Goal: Find specific page/section: Locate a particular part of the current website

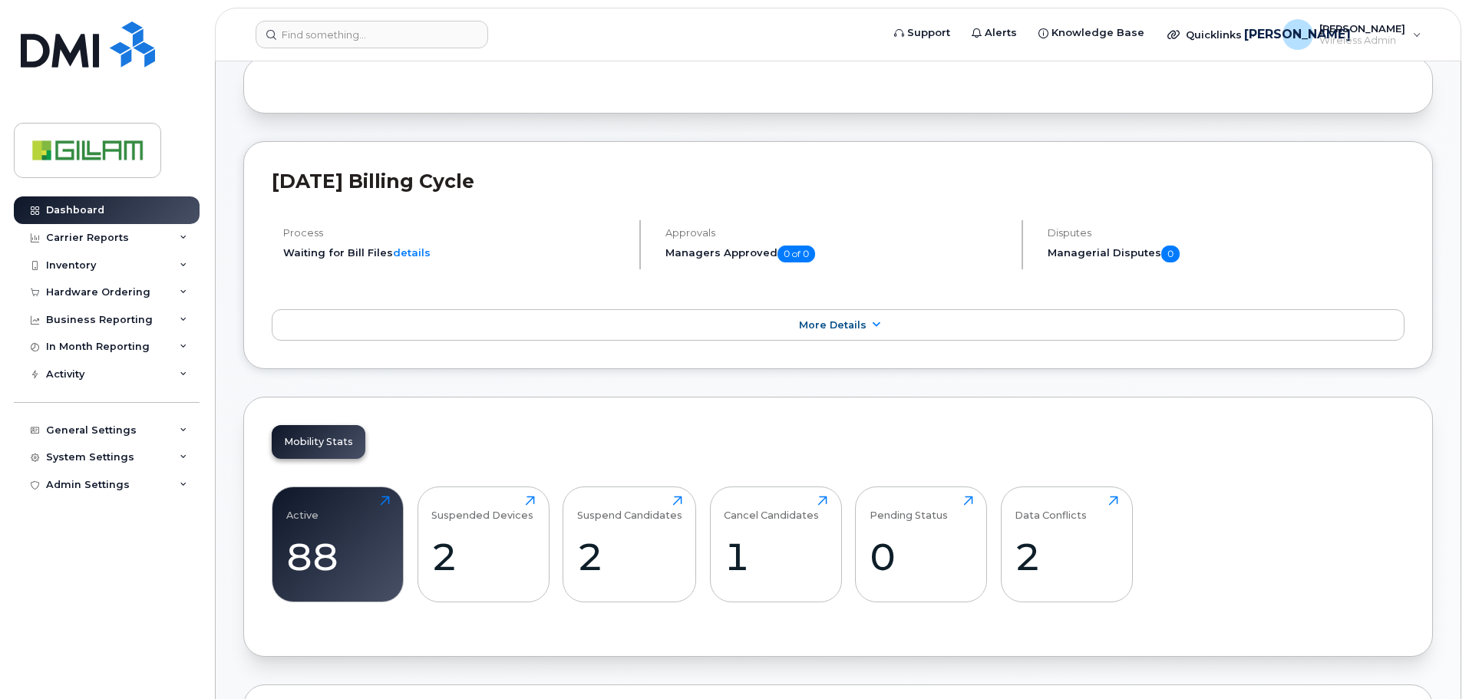
scroll to position [537, 0]
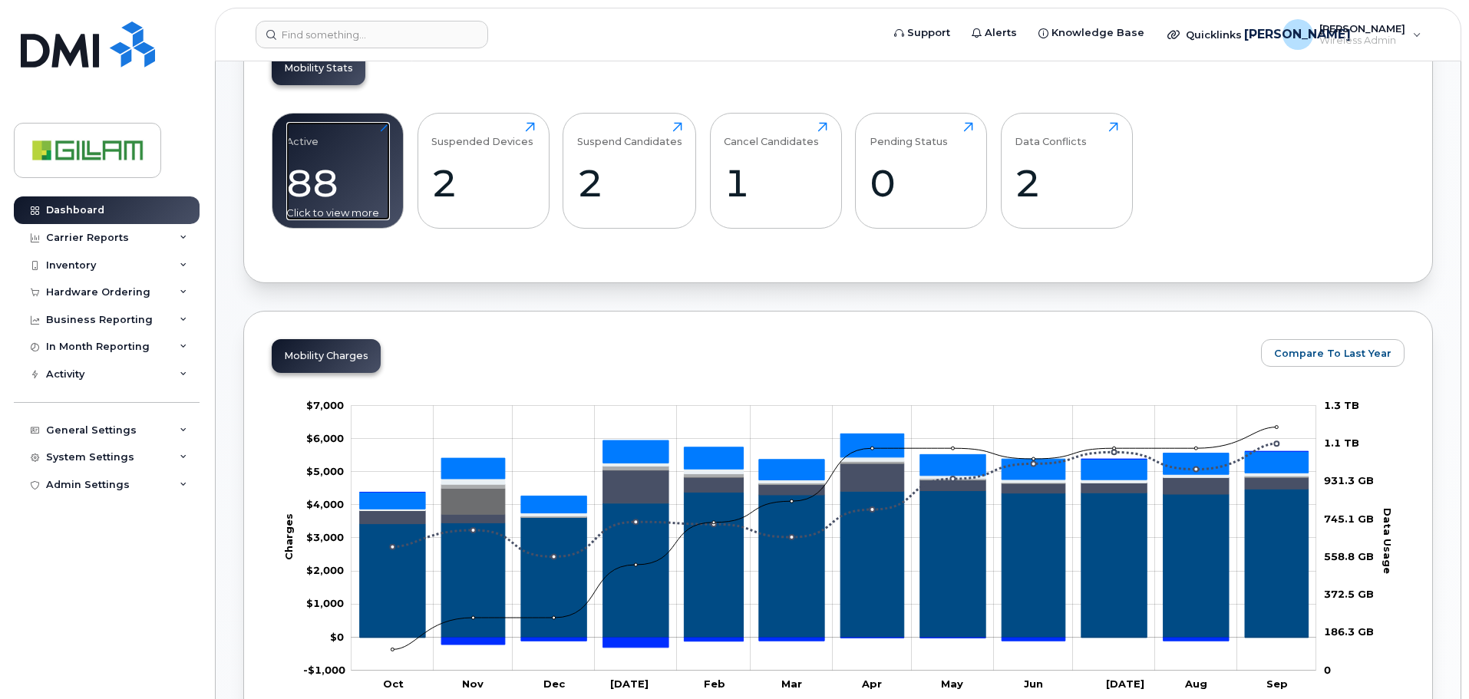
drag, startPoint x: 325, startPoint y: 156, endPoint x: 326, endPoint y: 166, distance: 10.8
click at [325, 156] on div "Active 88 Click to view more" at bounding box center [338, 171] width 104 height 98
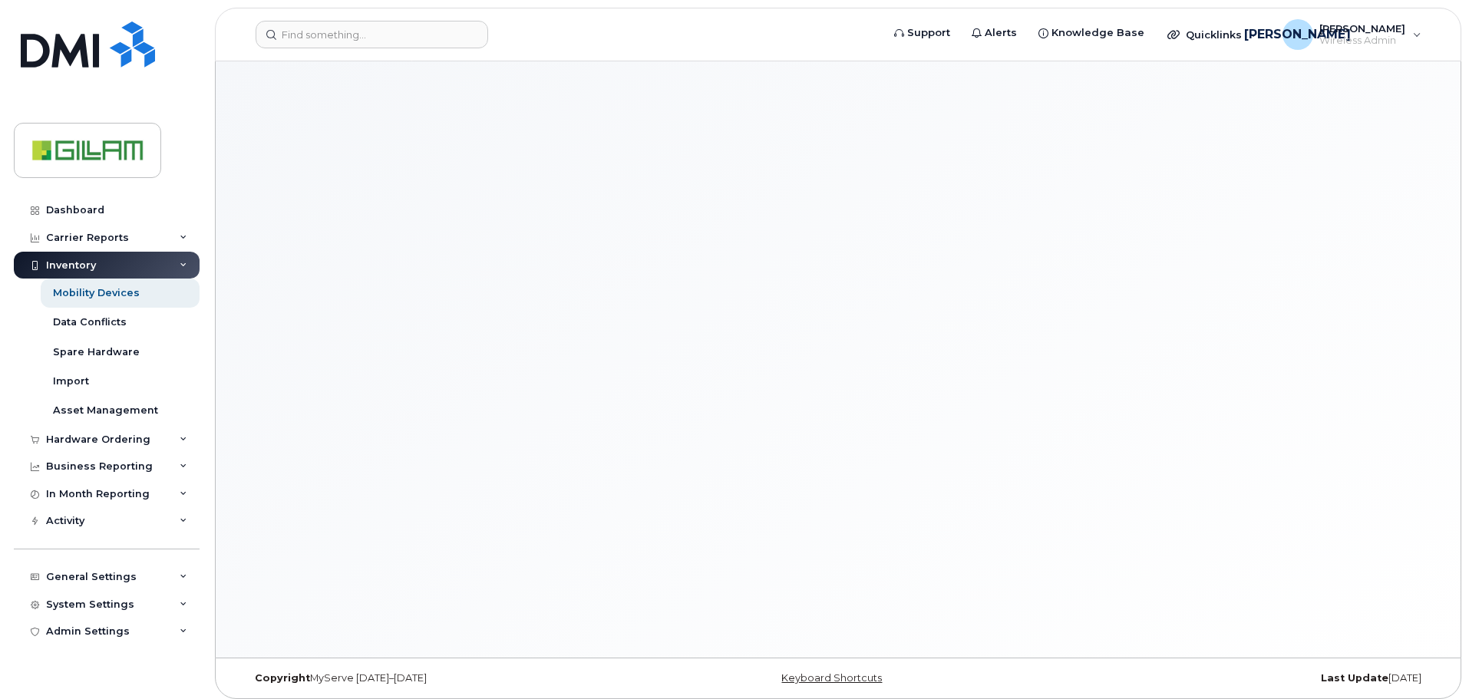
click at [332, 163] on div at bounding box center [838, 359] width 1245 height 596
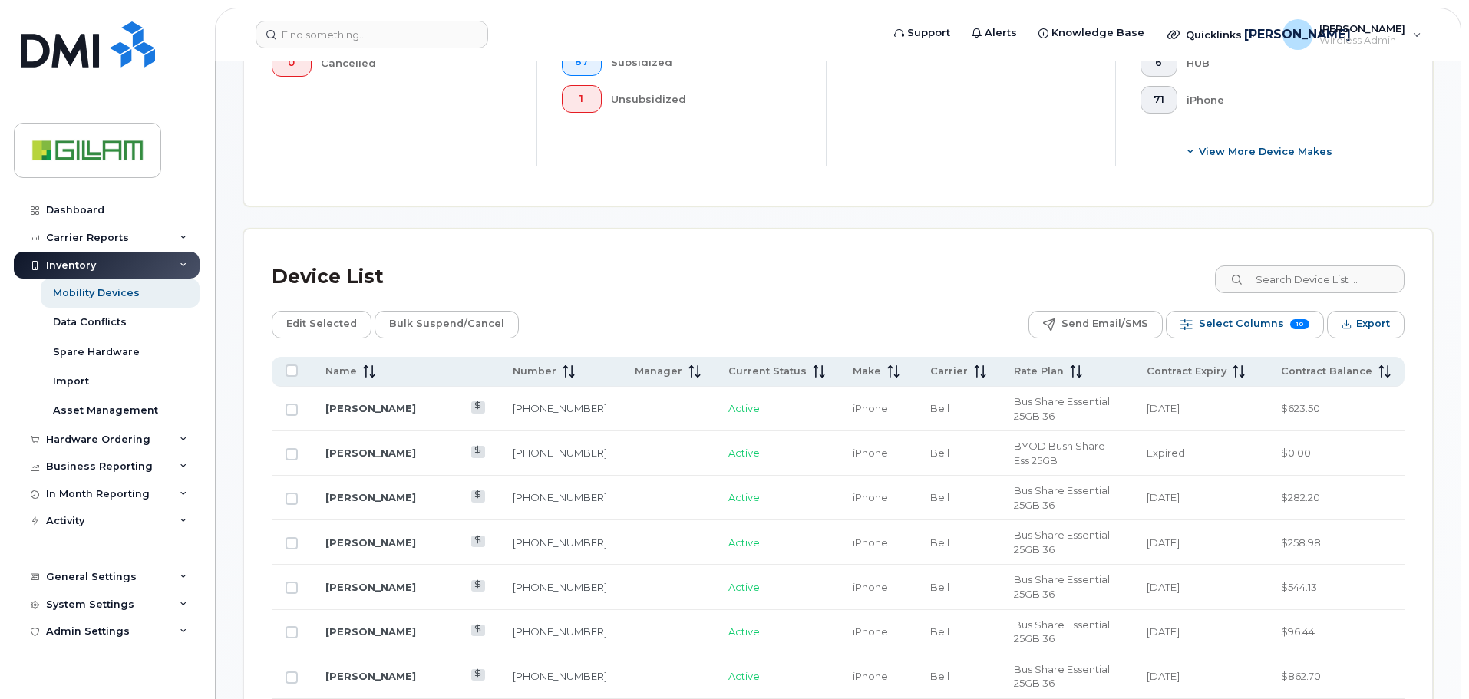
scroll to position [691, 0]
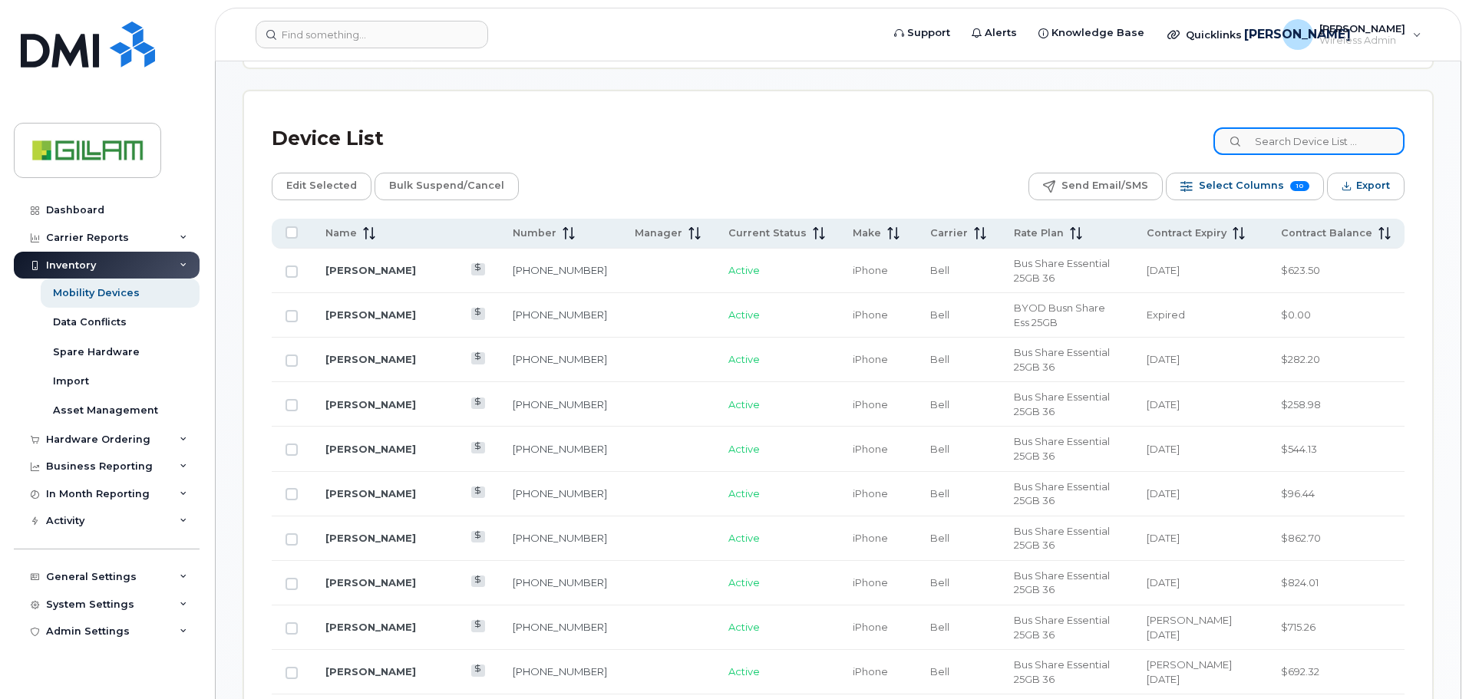
click at [1315, 133] on input at bounding box center [1308, 141] width 191 height 28
type input "lesurf"
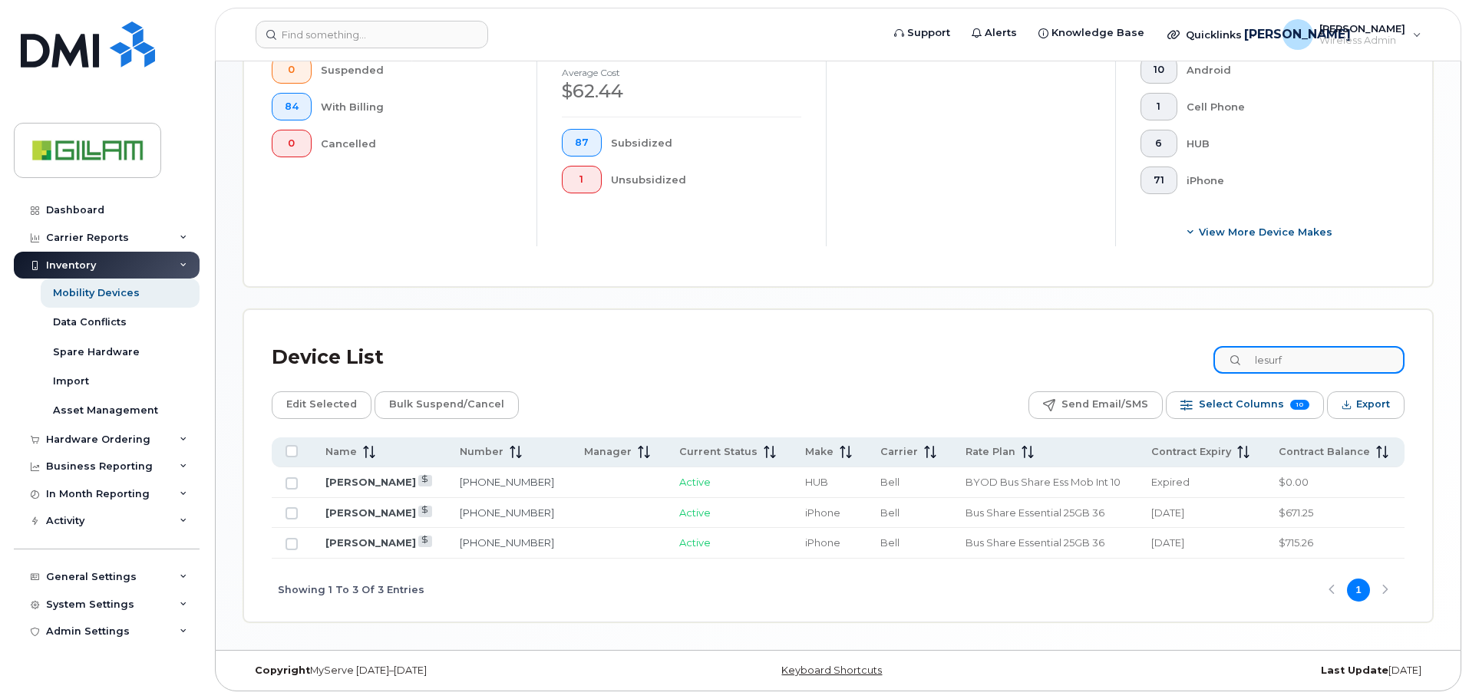
scroll to position [472, 0]
click at [354, 511] on link "Craig Lesurf" at bounding box center [370, 512] width 91 height 12
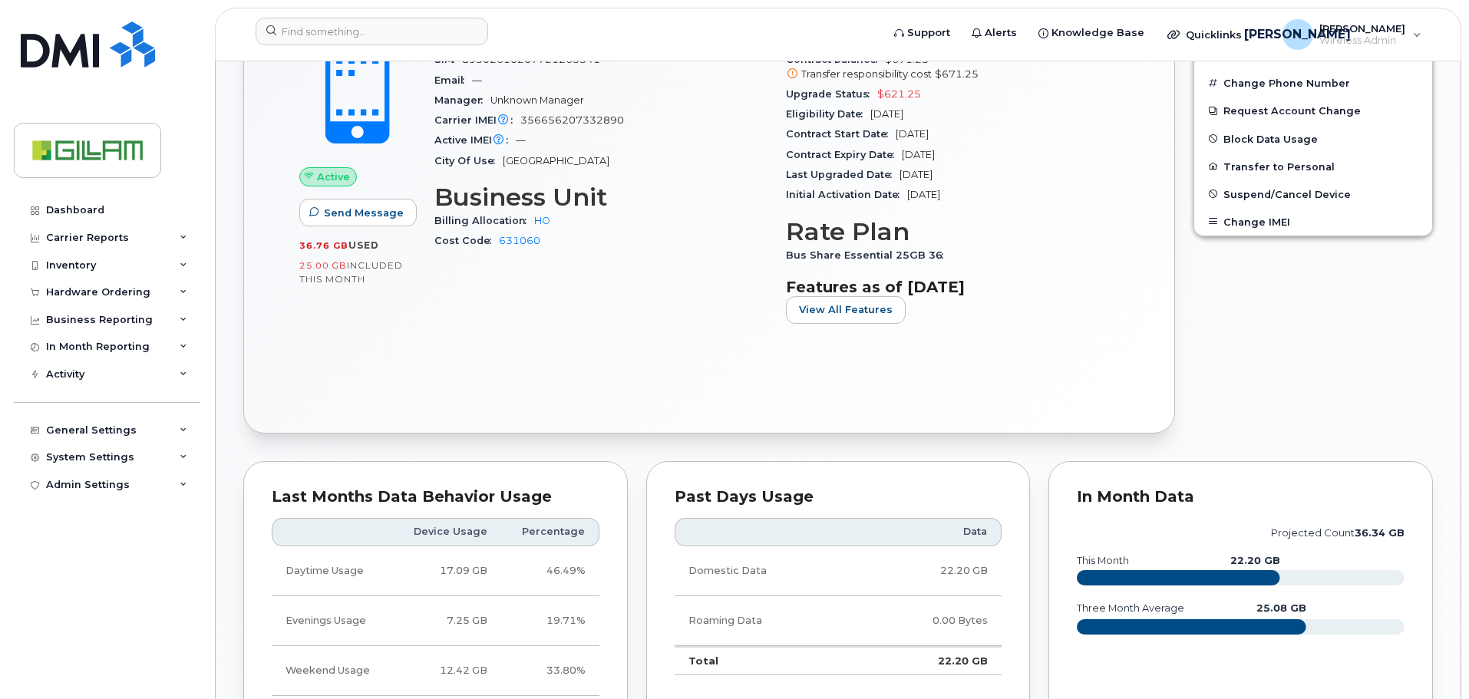
scroll to position [601, 0]
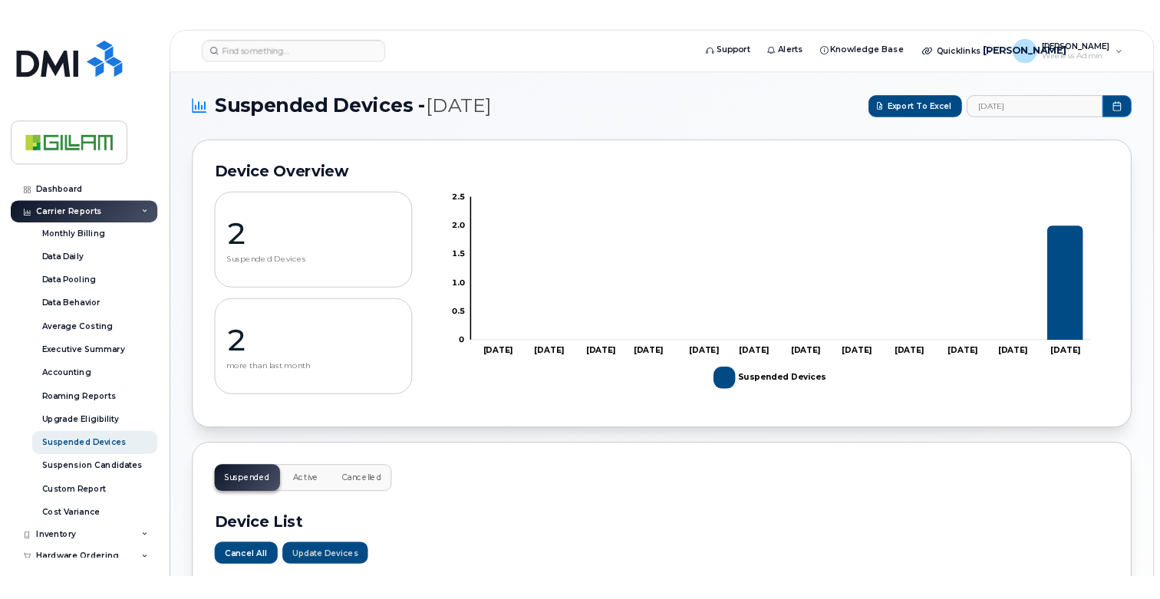
scroll to position [448, 0]
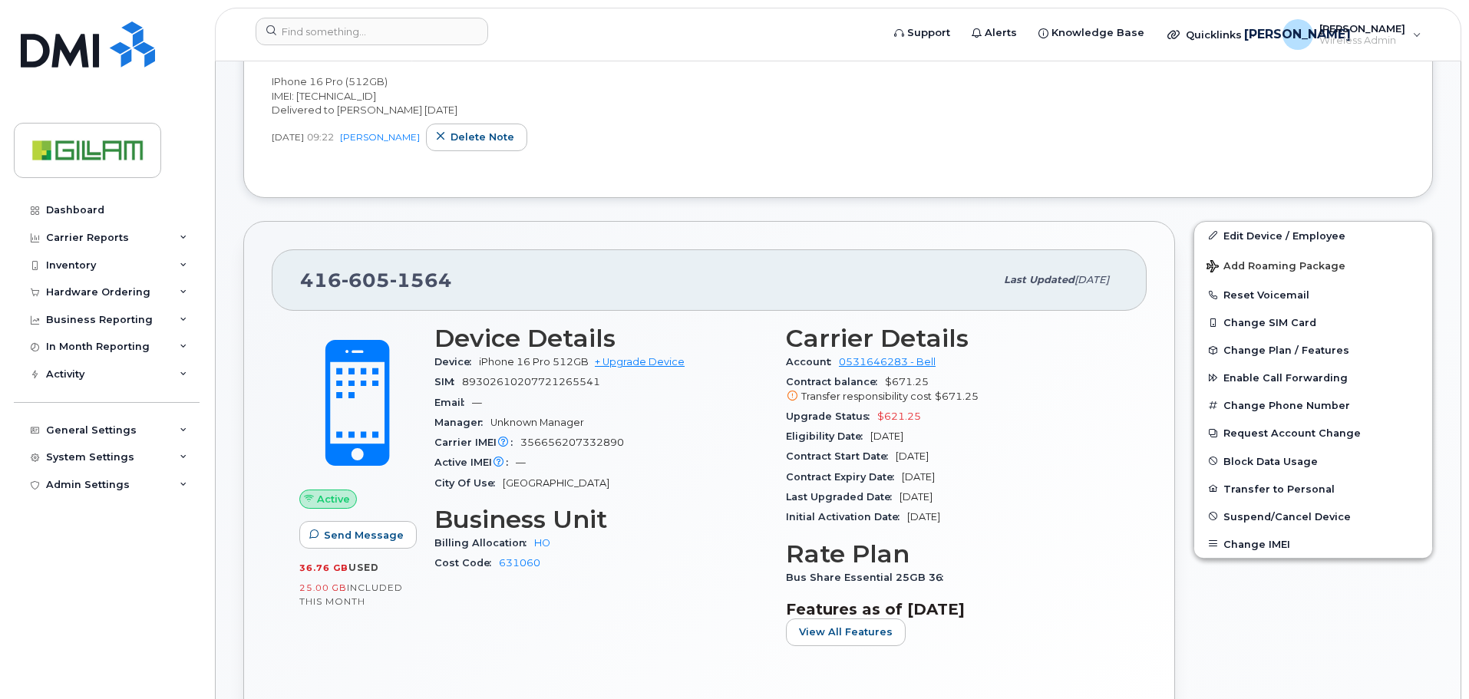
scroll to position [384, 0]
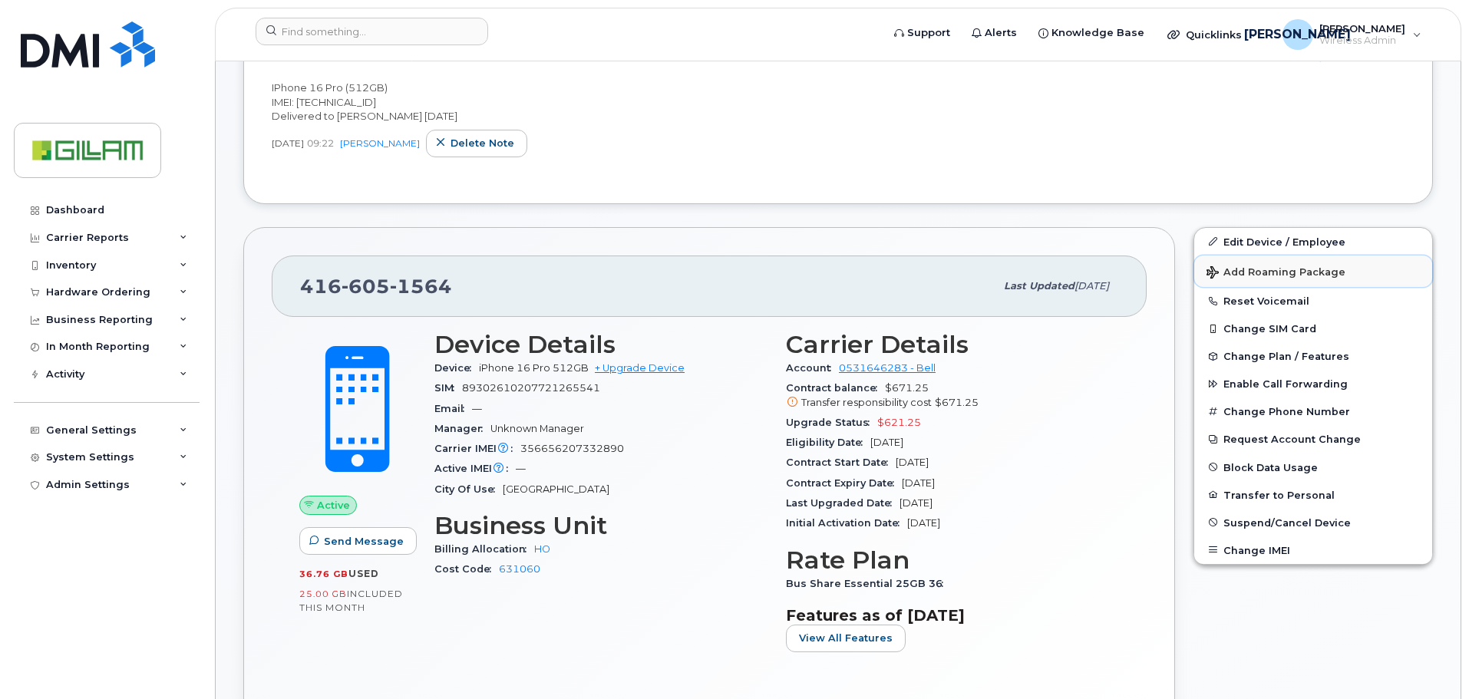
click at [1262, 270] on span "Add Roaming Package" at bounding box center [1275, 273] width 139 height 15
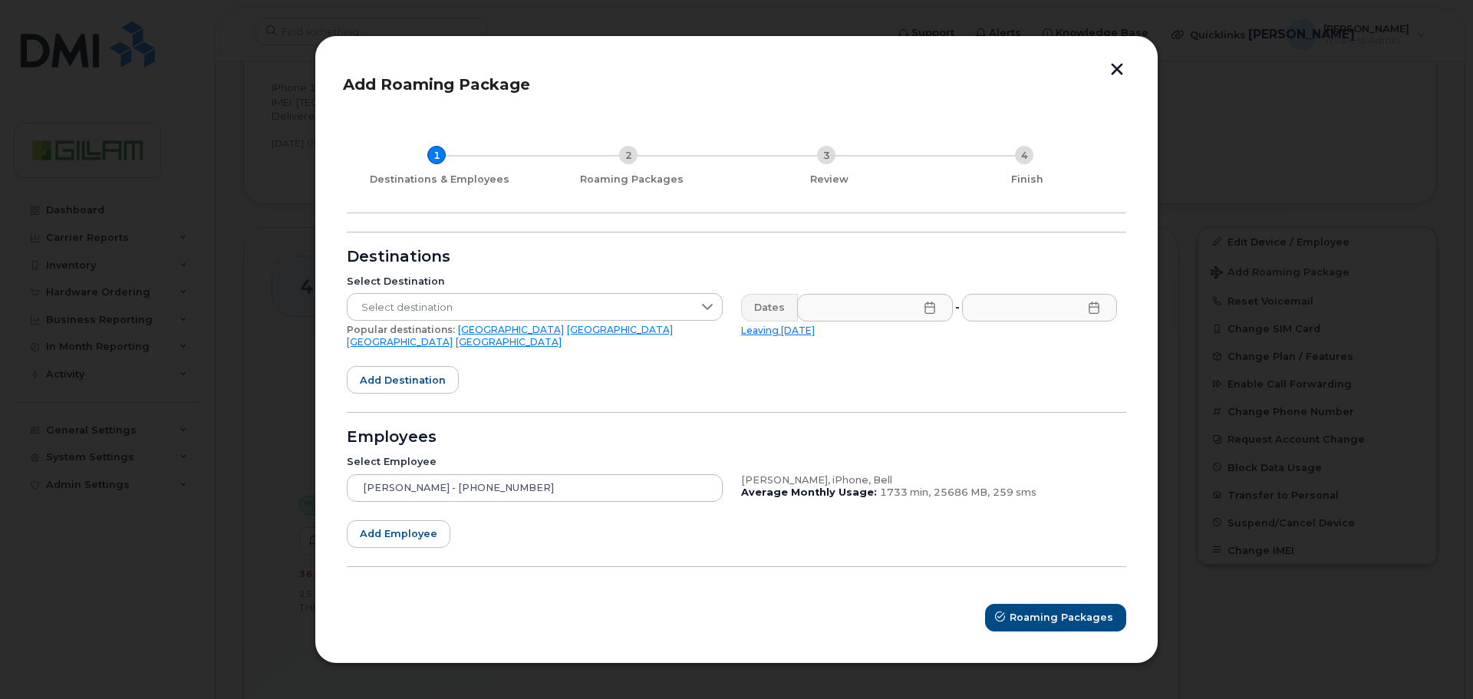
click at [1109, 76] on button "button" at bounding box center [1117, 71] width 23 height 16
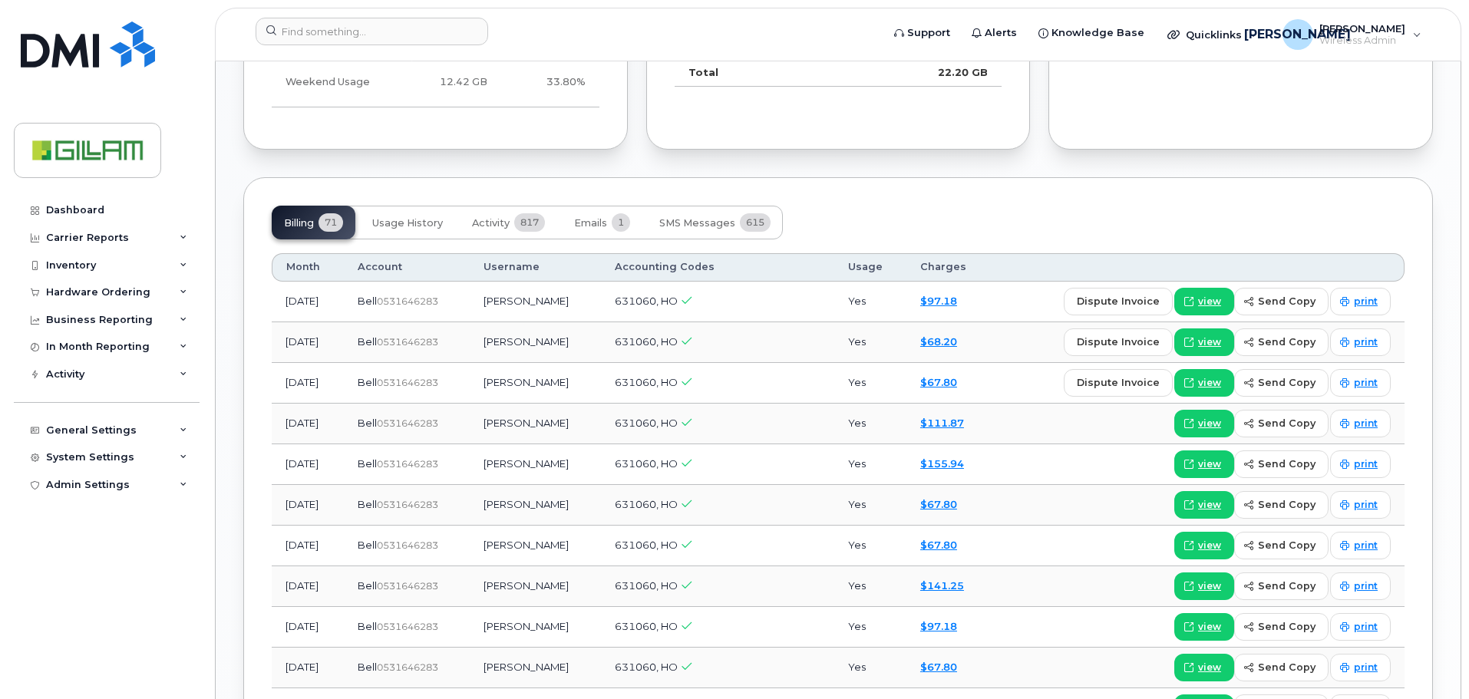
scroll to position [1304, 0]
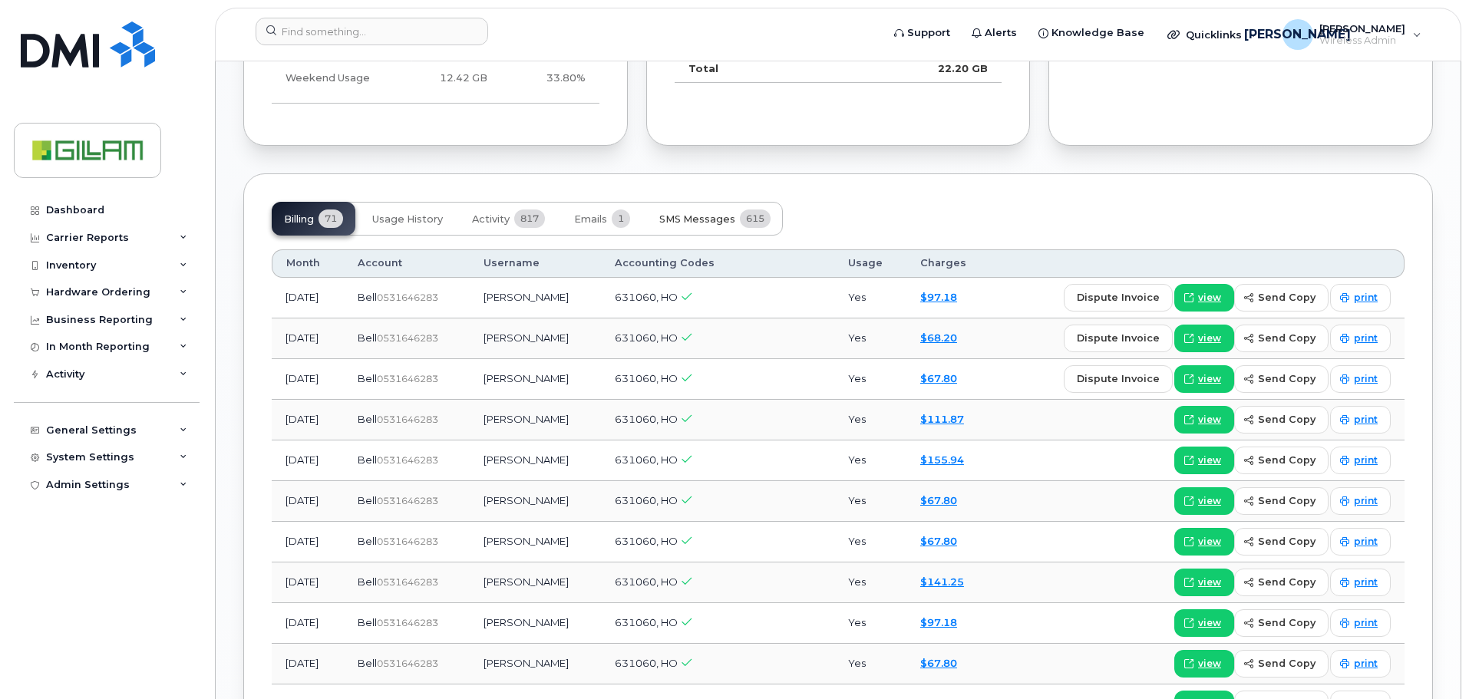
click at [711, 223] on span "SMS Messages" at bounding box center [697, 219] width 76 height 12
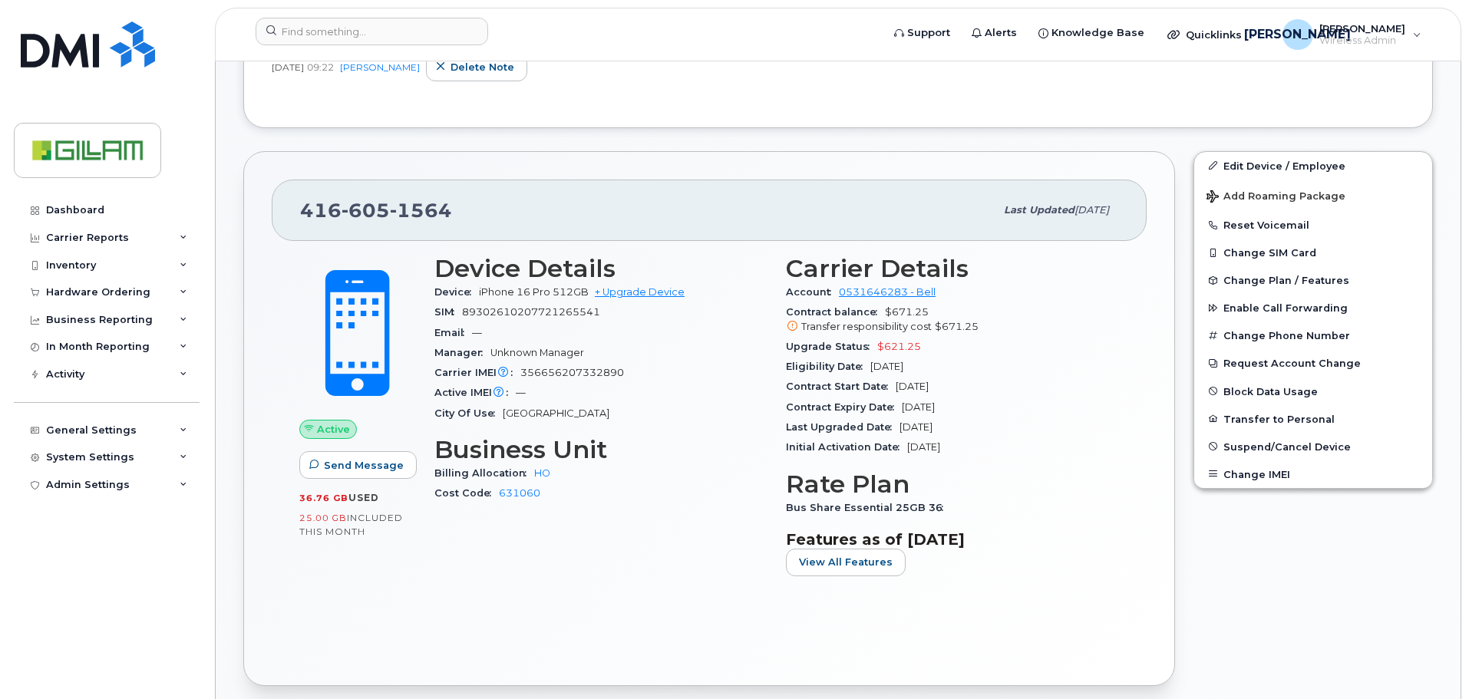
scroll to position [460, 0]
click at [1078, 325] on div "Transfer responsibility cost $671.25" at bounding box center [952, 326] width 333 height 14
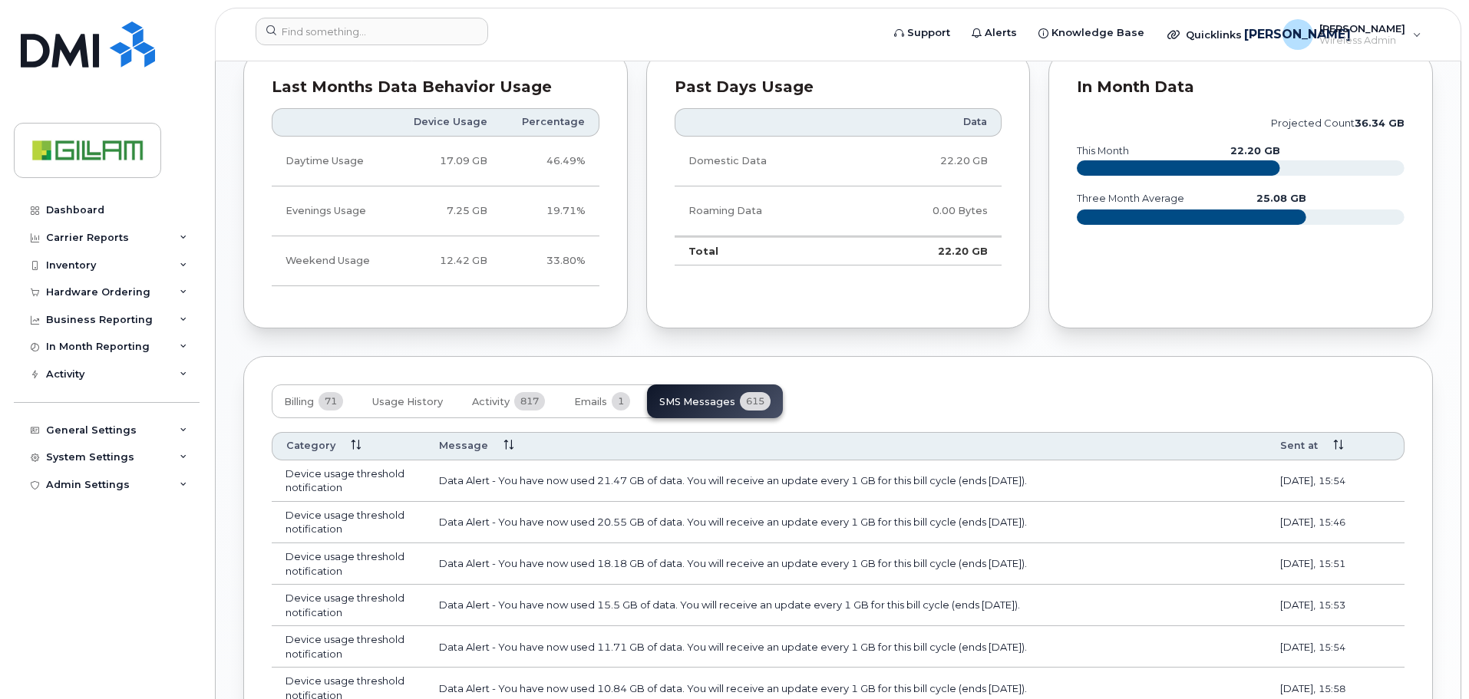
scroll to position [1236, 0]
